Goal: Task Accomplishment & Management: Manage account settings

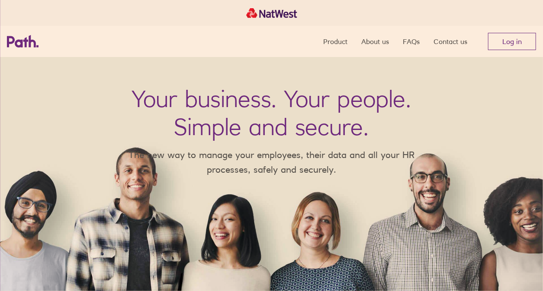
click at [472, 28] on nav "Product About us FAQs Contact us Log in" at bounding box center [429, 41] width 213 height 31
click at [514, 45] on link "Log in" at bounding box center [512, 41] width 48 height 17
click at [502, 38] on link "Log in" at bounding box center [512, 41] width 48 height 17
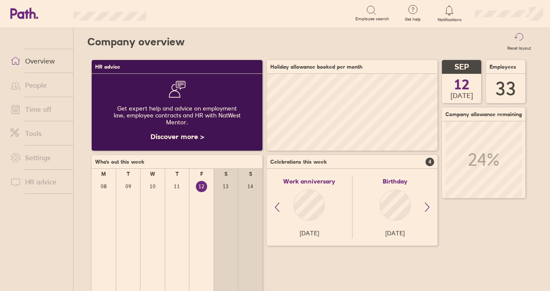
scroll to position [77, 170]
click at [21, 109] on span at bounding box center [14, 109] width 22 height 10
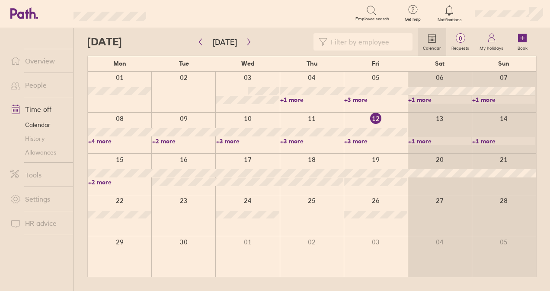
click at [358, 143] on link "+3 more" at bounding box center [375, 141] width 63 height 8
click at [157, 57] on div "Tue" at bounding box center [184, 64] width 64 height 16
click at [157, 43] on div at bounding box center [252, 41] width 330 height 17
click at [360, 141] on link "+3 more" at bounding box center [375, 141] width 63 height 8
